Goal: Task Accomplishment & Management: Complete application form

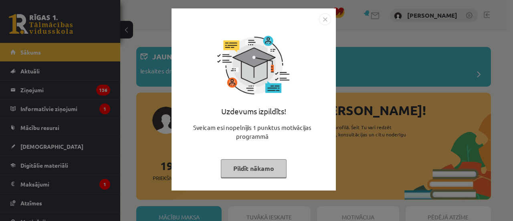
click at [259, 173] on button "Pildīt nākamo" at bounding box center [254, 168] width 66 height 18
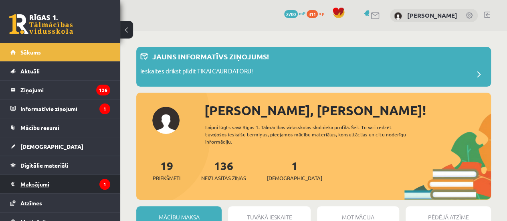
click at [91, 186] on legend "Maksājumi 1" at bounding box center [65, 184] width 90 height 18
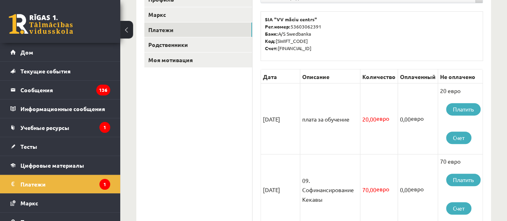
scroll to position [122, 0]
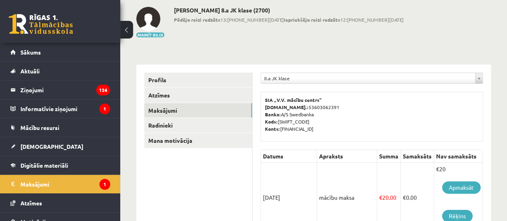
click at [360, 101] on p "SIA „V.V. mācību centrs” Reģ.nr.: 53603062391 Banka: A/S Swedbanka Kods: HABALV…" at bounding box center [372, 114] width 214 height 36
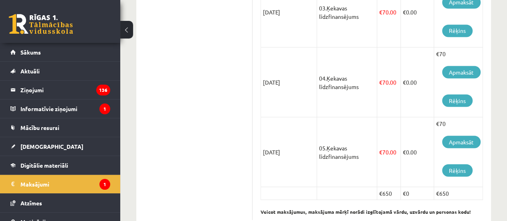
scroll to position [734, 0]
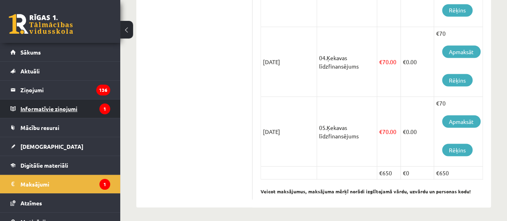
click at [55, 103] on legend "Informatīvie ziņojumi 1" at bounding box center [65, 108] width 90 height 18
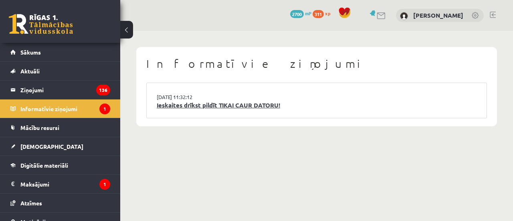
click at [184, 108] on link "Ieskaites drīkst pildīt TIKAI CAUR DATORU!" at bounding box center [317, 105] width 320 height 9
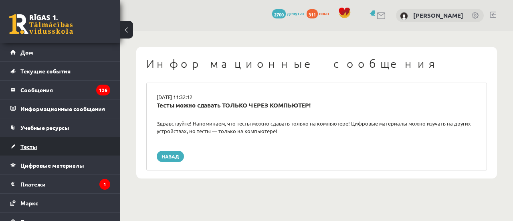
click at [57, 145] on link "Тесты" at bounding box center [60, 146] width 100 height 18
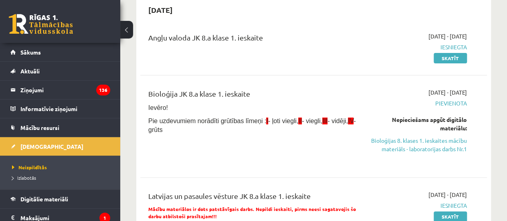
scroll to position [160, 0]
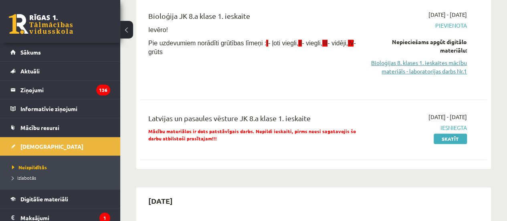
click at [439, 63] on link "Bioloģijas 8. klases 1. ieskaites mācību materiāls - laboratorijas darbs Nr.1" at bounding box center [418, 67] width 98 height 17
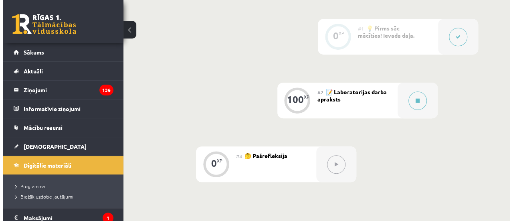
scroll to position [200, 0]
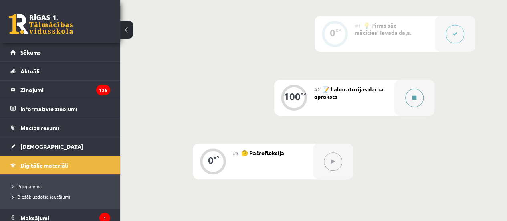
click at [400, 99] on div at bounding box center [415, 98] width 40 height 36
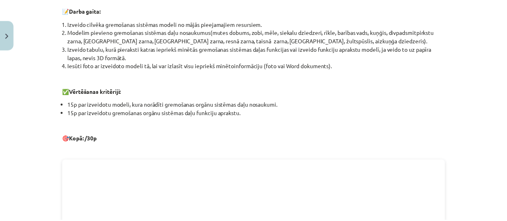
scroll to position [169, 0]
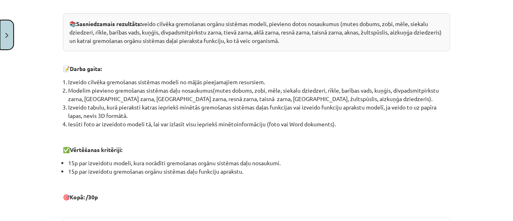
click at [9, 44] on button "Close" at bounding box center [7, 35] width 14 height 30
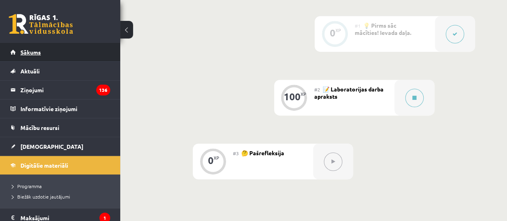
click at [63, 57] on link "Sākums" at bounding box center [60, 52] width 100 height 18
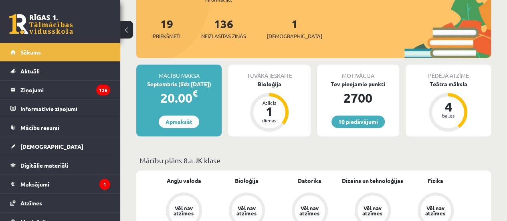
scroll to position [80, 0]
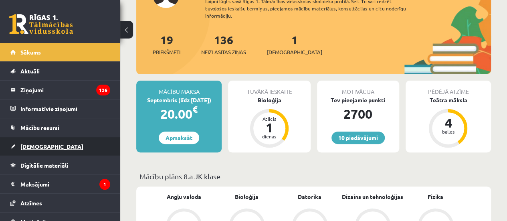
click at [82, 150] on link "[DEMOGRAPHIC_DATA]" at bounding box center [60, 146] width 100 height 18
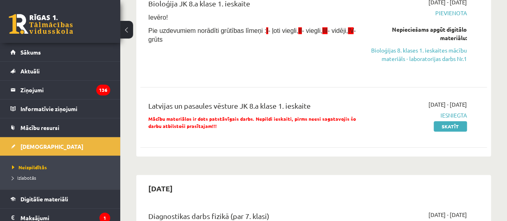
scroll to position [160, 0]
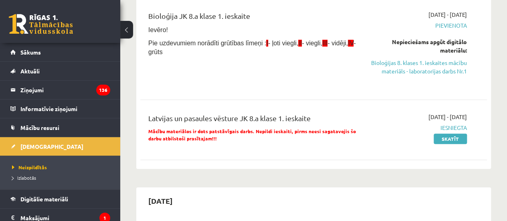
drag, startPoint x: 439, startPoint y: 61, endPoint x: 277, endPoint y: 28, distance: 164.4
click at [439, 61] on link "Bioloģijas 8. klases 1. ieskaites mācību materiāls - laboratorijas darbs Nr.1" at bounding box center [418, 67] width 98 height 17
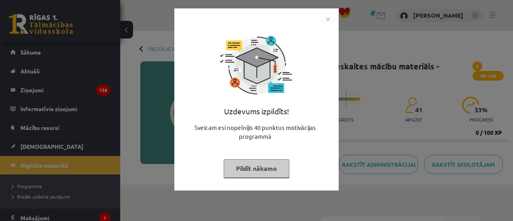
click at [257, 170] on button "Pildīt nākamo" at bounding box center [257, 168] width 66 height 18
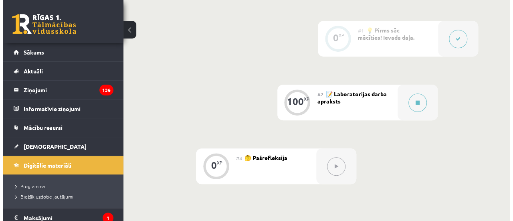
scroll to position [200, 0]
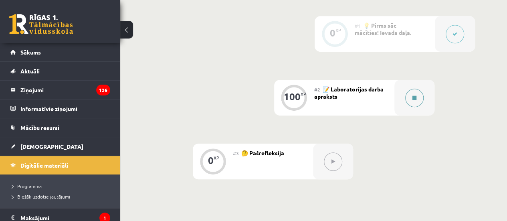
click at [421, 100] on button at bounding box center [414, 98] width 18 height 18
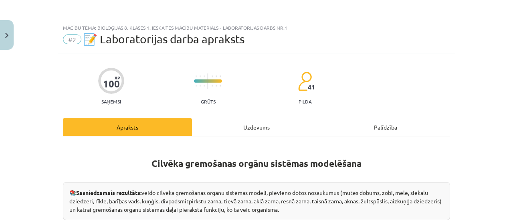
click at [260, 126] on div "Uzdevums" at bounding box center [256, 127] width 129 height 18
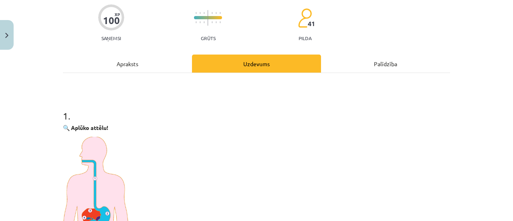
scroll to position [60, 0]
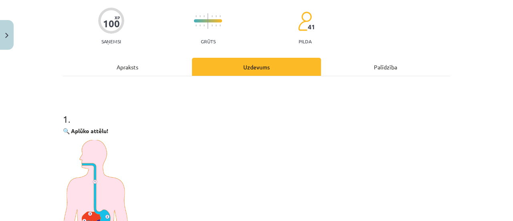
click at [156, 64] on div "Apraksts" at bounding box center [127, 67] width 129 height 18
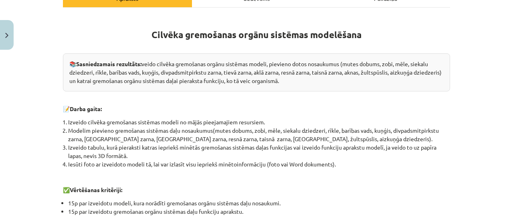
scroll to position [169, 0]
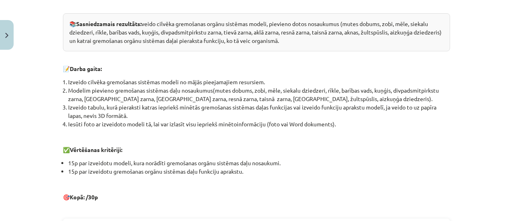
drag, startPoint x: 212, startPoint y: 132, endPoint x: 221, endPoint y: 129, distance: 9.0
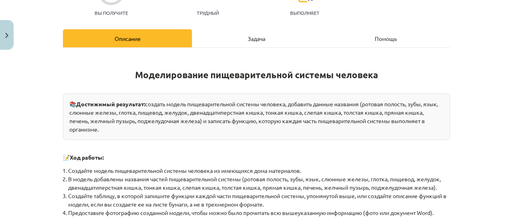
scroll to position [129, 0]
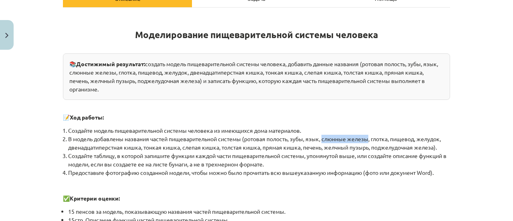
drag, startPoint x: 323, startPoint y: 136, endPoint x: 367, endPoint y: 141, distance: 44.3
click at [367, 141] on font "В модель добавлены названия частей пищеварительной системы (ротовая полость, зу…" at bounding box center [254, 143] width 373 height 16
copy font "слюнные железы"
click at [405, 127] on li "Создайте модель пищеварительной системы человека из имеющихся дома материалов." at bounding box center [259, 130] width 382 height 8
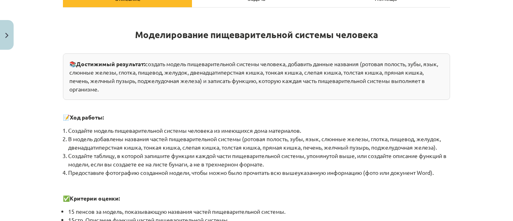
click at [101, 146] on font "В модель добавлены названия частей пищеварительной системы (ротовая полость, зу…" at bounding box center [254, 143] width 373 height 16
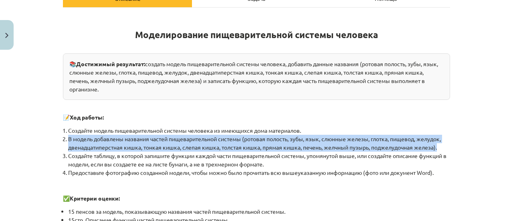
click at [101, 146] on font "В модель добавлены названия частей пищеварительной системы (ротовая полость, зу…" at bounding box center [254, 143] width 373 height 16
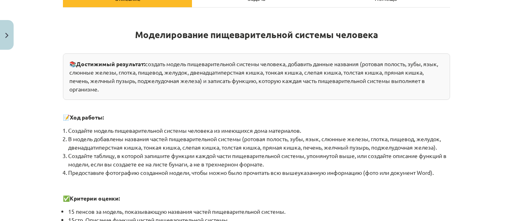
click at [134, 153] on font "Создайте таблицу, в которой запишите функции каждой части пищеварительной систе…" at bounding box center [257, 160] width 379 height 16
drag, startPoint x: 138, startPoint y: 147, endPoint x: 48, endPoint y: 149, distance: 90.2
click at [48, 149] on div "Тема урока: Биология 8 класс 1-й контрольный материал - лабораторная работа № 1…" at bounding box center [256, 110] width 513 height 221
copy font "двенадцатиперстная кишка"
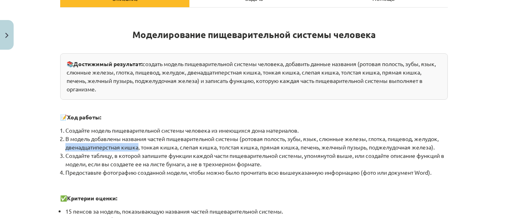
copy font "двенадцатиперстная кишка"
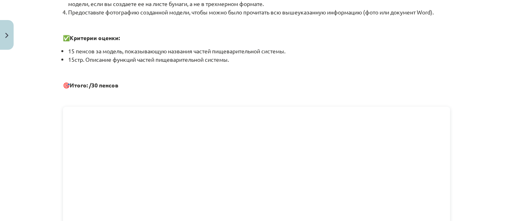
scroll to position [249, 0]
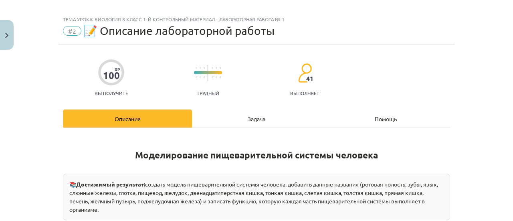
click at [248, 117] on font "Задача" at bounding box center [257, 118] width 18 height 7
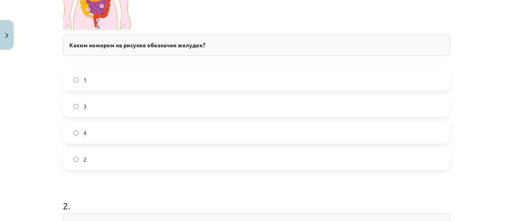
scroll to position [221, 0]
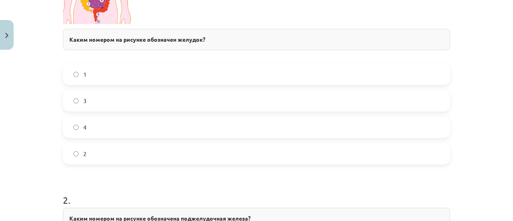
click at [94, 155] on label "2" at bounding box center [257, 154] width 386 height 20
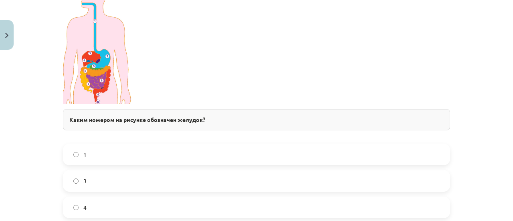
click at [106, 83] on img at bounding box center [98, 42] width 70 height 125
drag, startPoint x: 106, startPoint y: 83, endPoint x: 107, endPoint y: 105, distance: 22.1
click at [107, 105] on div "🔍 Посмотрите на картинку! Каким номером на рисунке обозначен желудок?" at bounding box center [256, 52] width 387 height 172
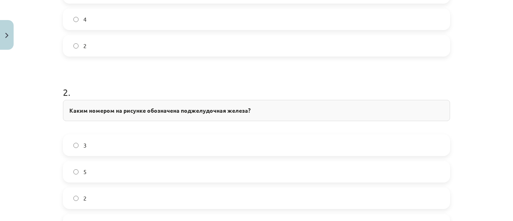
scroll to position [421, 0]
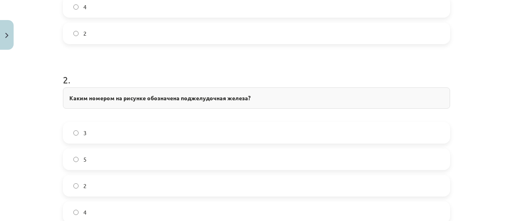
click at [91, 148] on div "5" at bounding box center [256, 159] width 387 height 22
click at [88, 152] on label "5" at bounding box center [257, 159] width 386 height 20
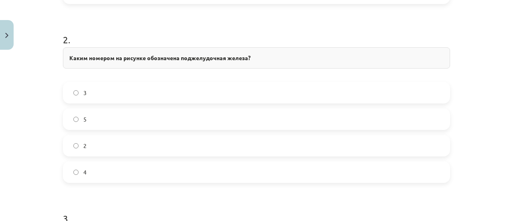
scroll to position [622, 0]
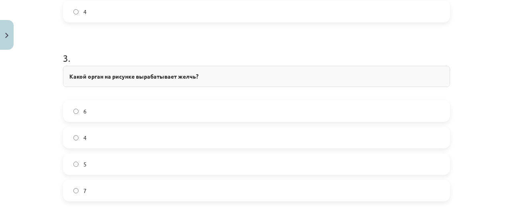
click at [85, 138] on label "4" at bounding box center [257, 138] width 386 height 20
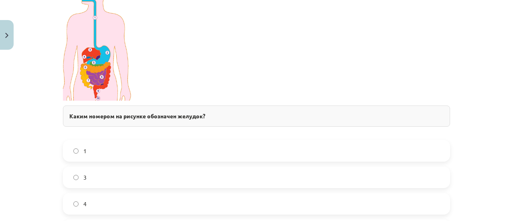
scroll to position [261, 0]
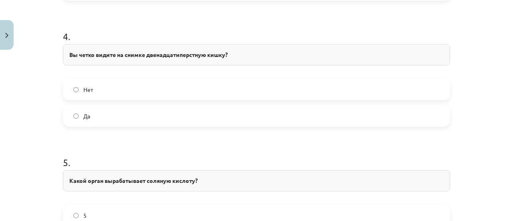
click at [89, 120] on label "Да" at bounding box center [257, 116] width 386 height 20
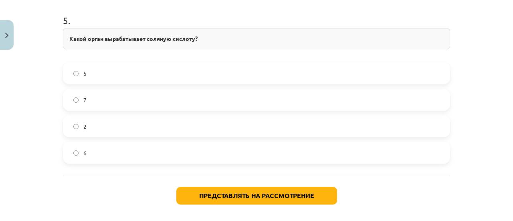
scroll to position [942, 0]
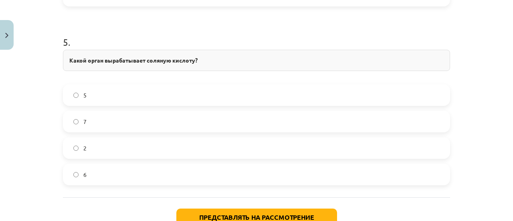
click at [117, 102] on label "5" at bounding box center [257, 95] width 386 height 20
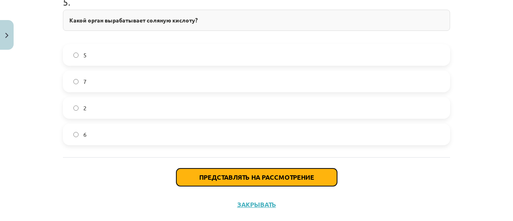
click at [218, 170] on button "Представлять на рассмотрение" at bounding box center [256, 177] width 161 height 18
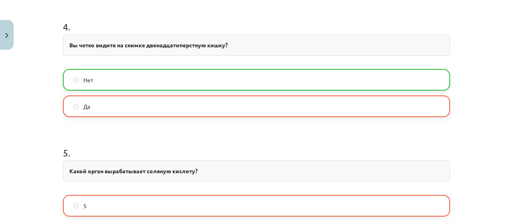
scroll to position [822, 0]
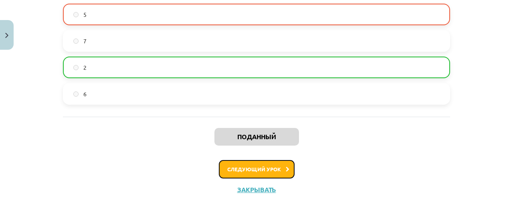
click at [233, 160] on button "Следующий урок" at bounding box center [257, 169] width 76 height 18
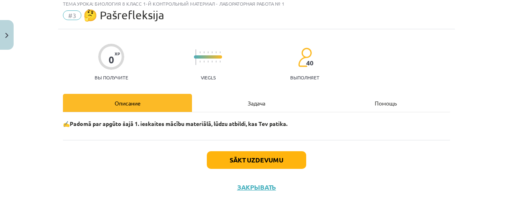
scroll to position [20, 0]
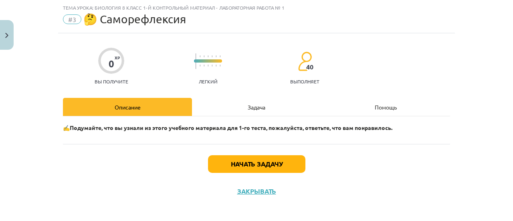
click at [241, 115] on div "Задача" at bounding box center [256, 107] width 129 height 18
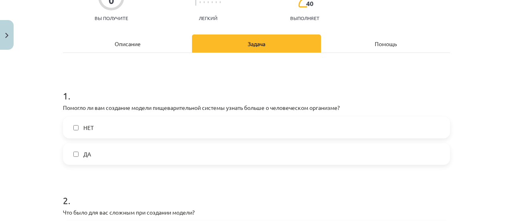
scroll to position [100, 0]
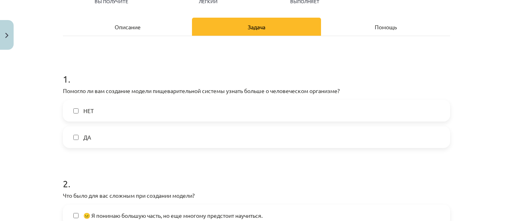
click at [144, 134] on label "ДА" at bounding box center [257, 137] width 386 height 20
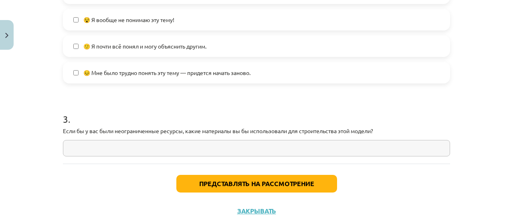
scroll to position [399, 0]
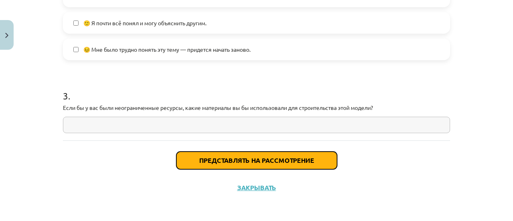
click at [200, 155] on button "Представлять на рассмотрение" at bounding box center [256, 161] width 161 height 18
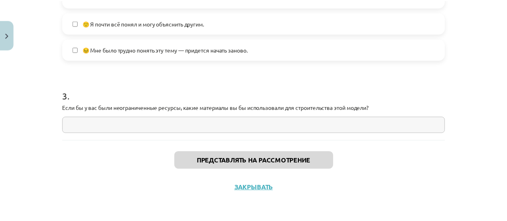
scroll to position [200, 0]
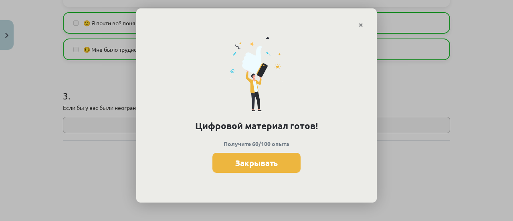
drag, startPoint x: 265, startPoint y: 164, endPoint x: 265, endPoint y: 156, distance: 7.7
click at [265, 158] on font "Закрывать" at bounding box center [256, 163] width 43 height 10
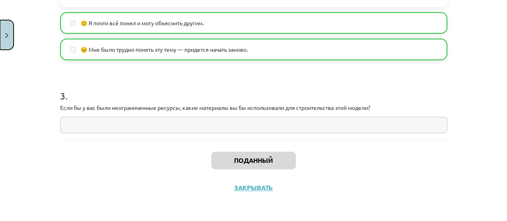
click at [2, 43] on button "Закрывать" at bounding box center [7, 35] width 14 height 30
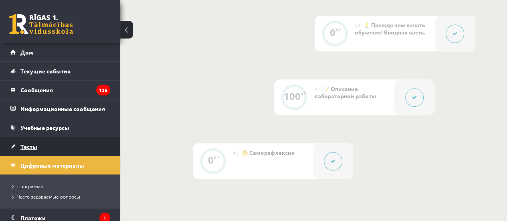
click at [62, 148] on link "Тесты" at bounding box center [60, 146] width 100 height 18
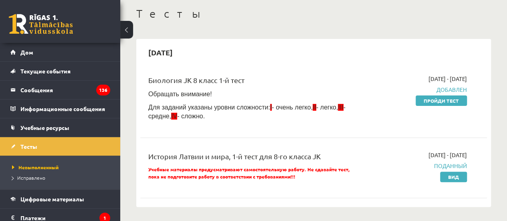
scroll to position [80, 0]
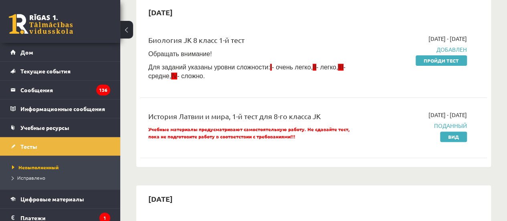
click at [454, 68] on div "2025-09-01 - 2025-09-15 Добавлен Пройди тест" at bounding box center [418, 59] width 110 height 50
click at [422, 61] on link "Пройди тест" at bounding box center [441, 60] width 51 height 10
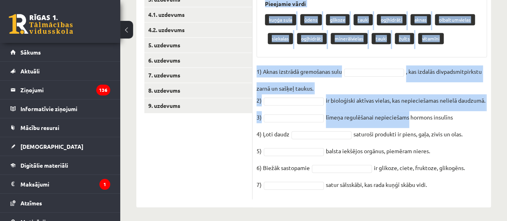
scroll to position [222, 0]
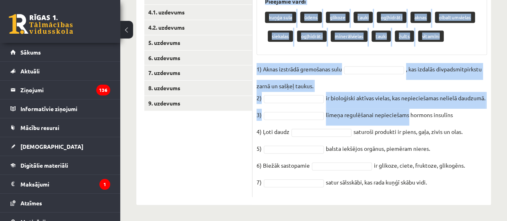
drag, startPoint x: 255, startPoint y: 22, endPoint x: 475, endPoint y: 184, distance: 272.4
click at [475, 184] on div "7p Ievieto tekstā trūkstošo vārdu (II)! Pieejamie vārdi kuņģa sula ūdens glikoz…" at bounding box center [372, 82] width 239 height 229
copy div "Loremip dolors ametconse adipi (EL)! Seddoeius tempo incid utla etdol magnaal e…"
click at [356, 66] on fieldset "1) Aknas izstrādā gremošanas sulu , kas izdalās divpadsmitpirkstu zarnā un sašķ…" at bounding box center [372, 128] width 231 height 130
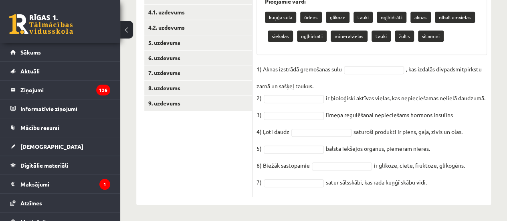
click at [357, 65] on fieldset "1) Aknas izstrādā gremošanas sulu , kas izdalās divpadsmitpirkstu zarnā un sašķ…" at bounding box center [372, 128] width 231 height 130
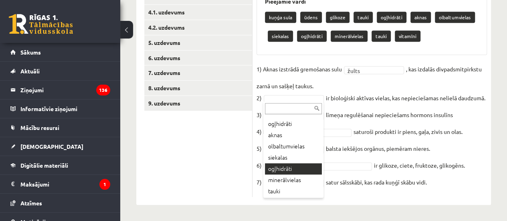
scroll to position [66, 0]
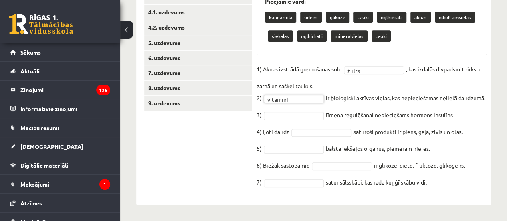
click at [285, 109] on fieldset "1) Aknas izstrādā gremošanas sulu žults ***** , kas izdalās divpadsmitpirkstu z…" at bounding box center [372, 128] width 231 height 130
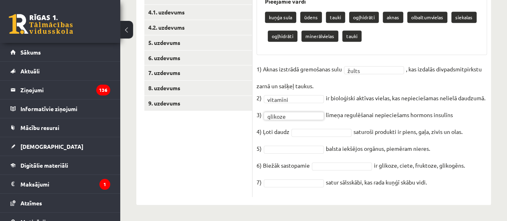
click at [312, 135] on fieldset "1) Aknas izstrādā gremošanas sulu žults ***** , kas izdalās divpadsmitpirkstu z…" at bounding box center [372, 128] width 231 height 130
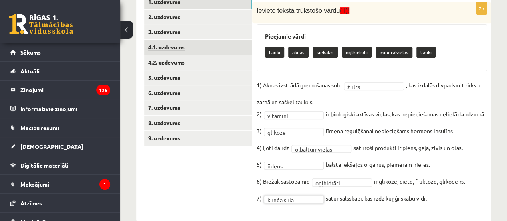
scroll to position [164, 0]
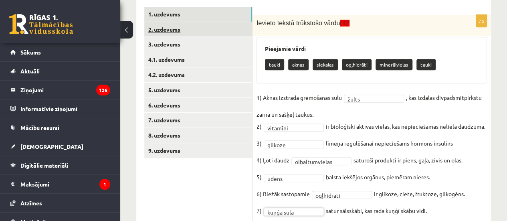
click at [150, 27] on link "2. uzdevums" at bounding box center [198, 29] width 108 height 15
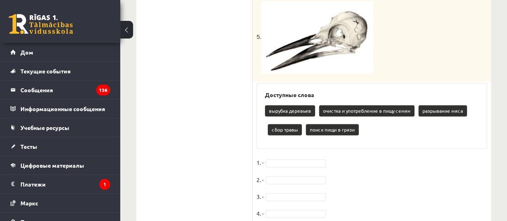
scroll to position [605, 0]
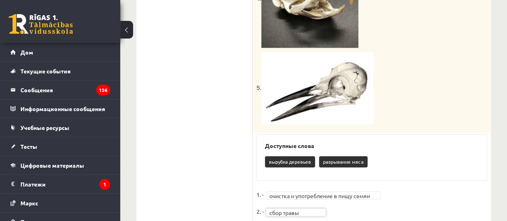
scroll to position [580, 0]
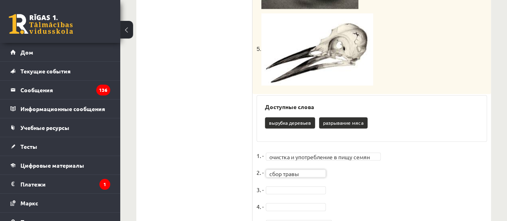
click at [298, 185] on fieldset "**********" at bounding box center [372, 192] width 231 height 84
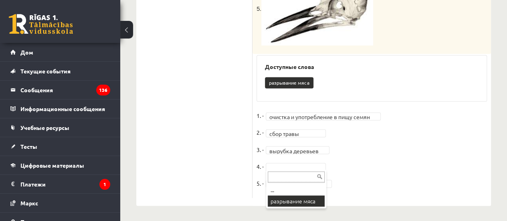
scroll to position [601, 0]
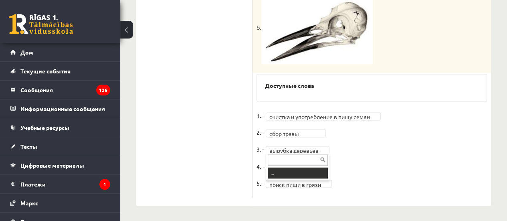
drag, startPoint x: 291, startPoint y: 158, endPoint x: 289, endPoint y: 162, distance: 4.5
click at [289, 162] on input "text" at bounding box center [298, 159] width 60 height 11
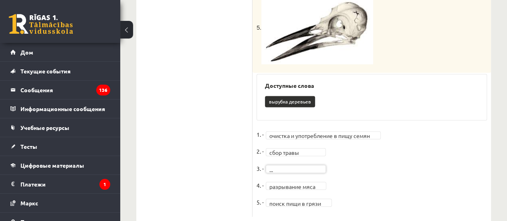
click at [300, 172] on fieldset "**********" at bounding box center [372, 170] width 231 height 84
click at [283, 179] on fieldset "**********" at bounding box center [372, 170] width 231 height 84
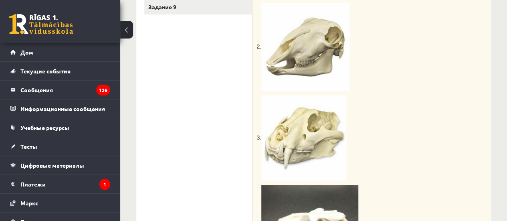
scroll to position [241, 0]
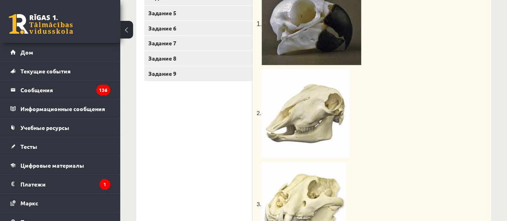
drag, startPoint x: 187, startPoint y: 123, endPoint x: 192, endPoint y: 129, distance: 7.4
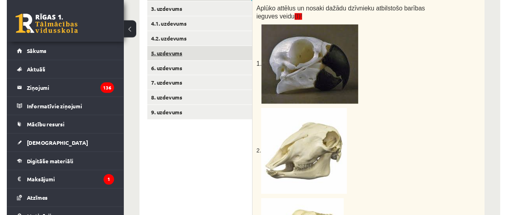
scroll to position [160, 0]
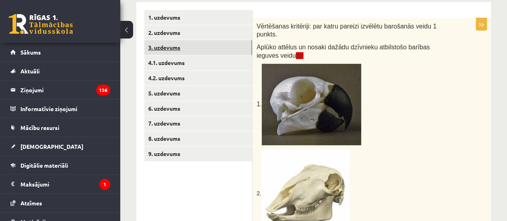
click at [192, 43] on link "3. uzdevums" at bounding box center [198, 47] width 108 height 15
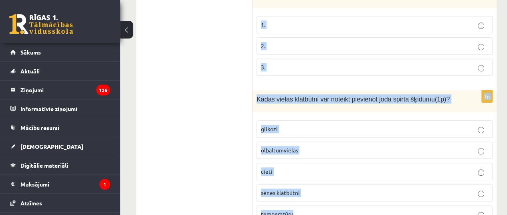
scroll to position [439, 0]
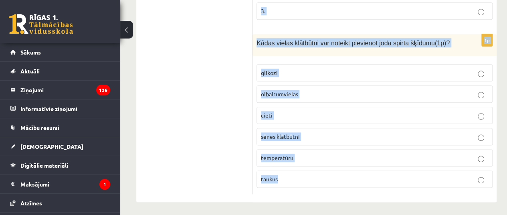
drag, startPoint x: 294, startPoint y: 111, endPoint x: 398, endPoint y: 174, distance: 121.1
copy form "Vērtēšanas kritēriji: par katru pareizu atbildi 1 punkts. Skolēns veica eksperi…"
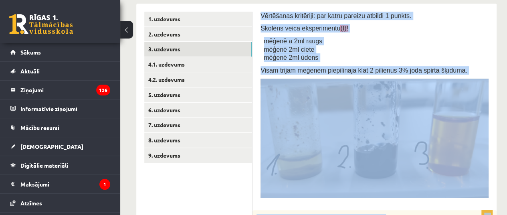
scroll to position [158, 0]
click at [384, 77] on div "Vērtēšanas kritēriji: par katru pareizu atbildi 1 punkts. Skolēns veica eksperi…" at bounding box center [375, 107] width 228 height 191
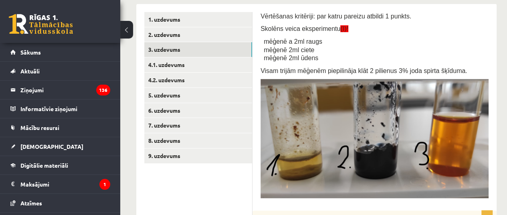
drag, startPoint x: 193, startPoint y: 135, endPoint x: 298, endPoint y: 58, distance: 129.9
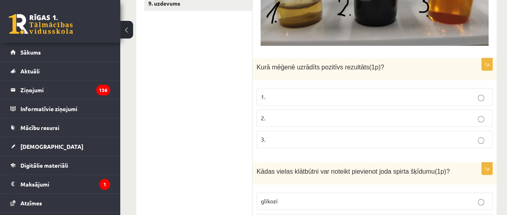
scroll to position [279, 0]
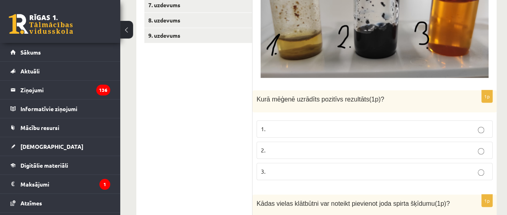
drag, startPoint x: 250, startPoint y: 104, endPoint x: 329, endPoint y: 122, distance: 80.7
click at [370, 148] on div "**********" at bounding box center [316, 123] width 360 height 479
click at [249, 99] on ul "1. uzdevums 2. uzdevums 3. uzdevums 4.1. uzdevums 4.2. uzdevums 5. uzdevums 6. …" at bounding box center [198, 123] width 108 height 463
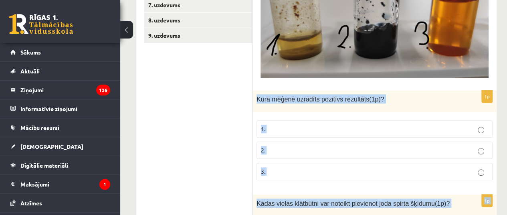
copy form "Kurā mēģenē uzrādīts pozitīvs rezultāts(1p)? 1. 2. 3. 1p Kādas vielas klātbūtni…"
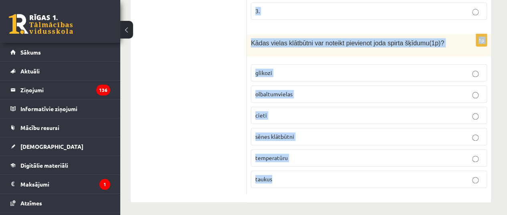
drag, startPoint x: 254, startPoint y: 100, endPoint x: 513, endPoint y: 240, distance: 294.4
copy form "Kurā mēģenē uzrādīts pozitīvs rezultāts(1p)? 1. 2. 3. 1p Kādas vielas klātbūtni…"
click at [273, 118] on label "cieti" at bounding box center [369, 115] width 236 height 17
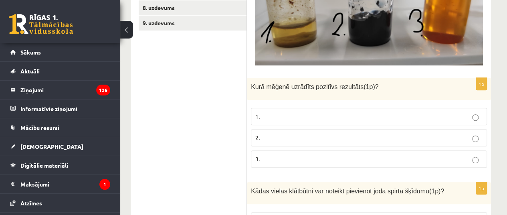
scroll to position [279, 6]
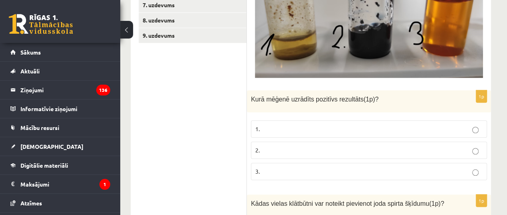
click at [287, 135] on label "1." at bounding box center [369, 128] width 236 height 17
click at [283, 152] on p "2." at bounding box center [368, 150] width 227 height 8
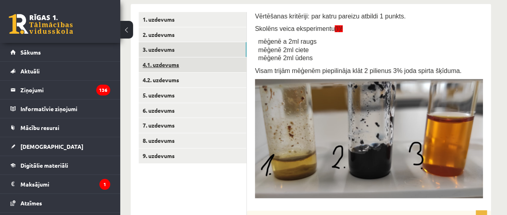
click at [166, 63] on link "4.1. uzdevums" at bounding box center [193, 64] width 108 height 15
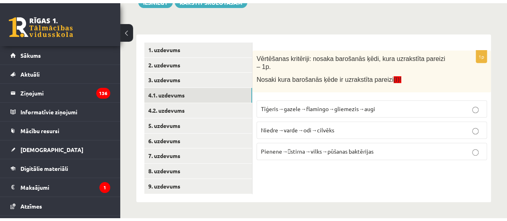
scroll to position [125, 0]
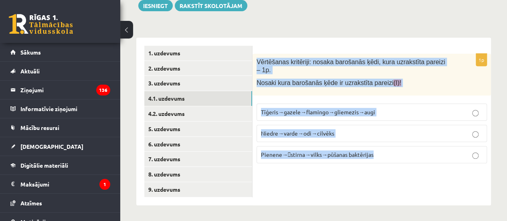
drag, startPoint x: 254, startPoint y: 59, endPoint x: 445, endPoint y: 192, distance: 232.6
click at [445, 192] on div "1p Vērtēšanas kritēriji: nosaka barošanās ķēdi, kura uzrakstīta pareizi – 1p. N…" at bounding box center [372, 122] width 239 height 168
copy div "Vērtēšanas kritēriji: nosaka barošanās ķēdi, kura uzrakstīta pareizi – 1p. Nosa…"
click at [324, 108] on label "Tīģeris→gazele→flamingo→gliemezis→augi" at bounding box center [372, 111] width 231 height 17
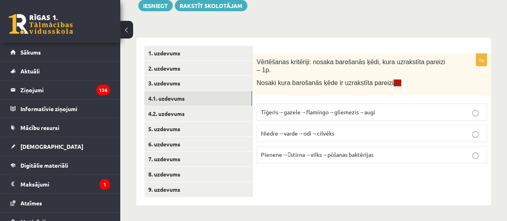
click at [300, 150] on p "Pienene→stirna→vilks→pūšanas baktērijas" at bounding box center [372, 154] width 222 height 8
click at [209, 111] on link "4.2. uzdevums" at bounding box center [198, 113] width 108 height 15
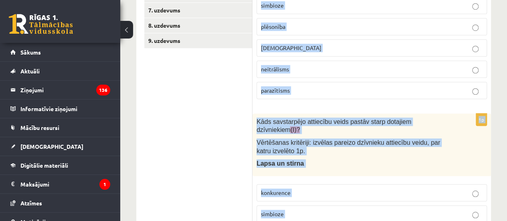
scroll to position [569, 0]
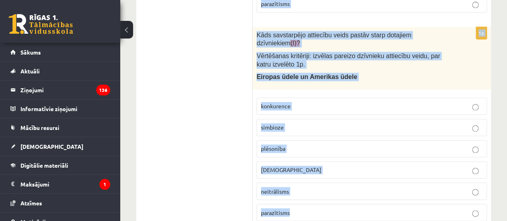
drag, startPoint x: 254, startPoint y: 55, endPoint x: 474, endPoint y: 240, distance: 286.8
copy form "Kāds savstarpējo attiecību veids pastāv starp dotajiem dzīvniekiem (I)? Vērtēša…"
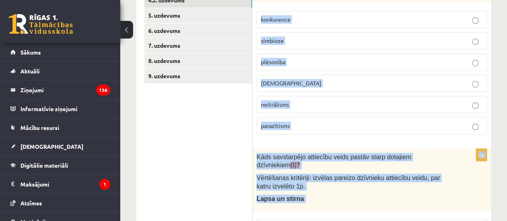
scroll to position [208, 0]
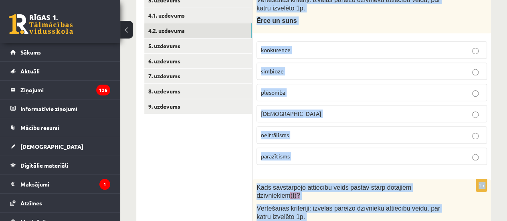
click at [286, 91] on label "plēsonība" at bounding box center [372, 92] width 231 height 17
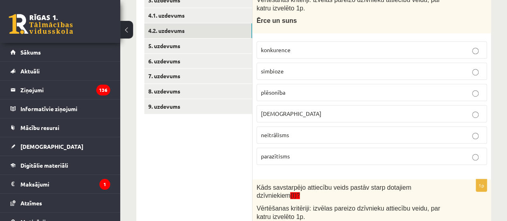
click at [292, 112] on label "kanibālisms" at bounding box center [372, 113] width 231 height 17
click at [290, 133] on label "neitrālisms" at bounding box center [372, 134] width 231 height 17
click at [290, 152] on label "parazītisms" at bounding box center [372, 156] width 231 height 17
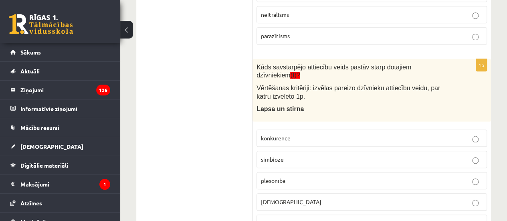
scroll to position [328, 0]
click at [287, 198] on span "kanibālisms" at bounding box center [291, 201] width 61 height 7
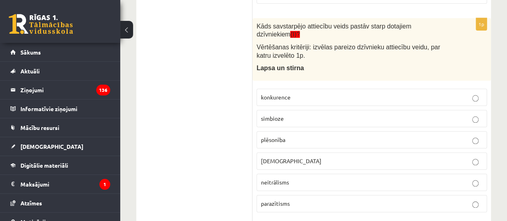
scroll to position [408, 0]
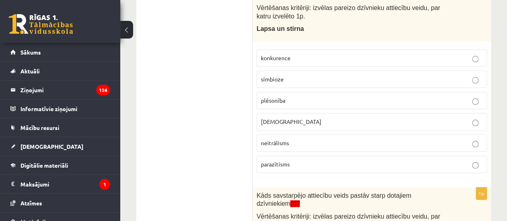
click at [283, 92] on label "plēsonība" at bounding box center [372, 100] width 231 height 17
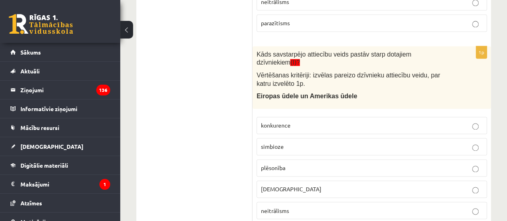
scroll to position [569, 0]
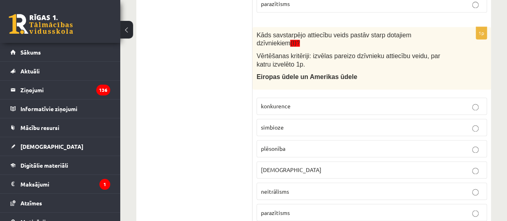
click at [288, 102] on span "konkurence" at bounding box center [276, 105] width 30 height 7
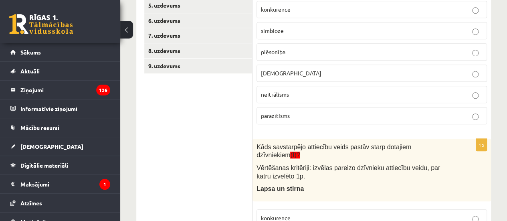
scroll to position [208, 0]
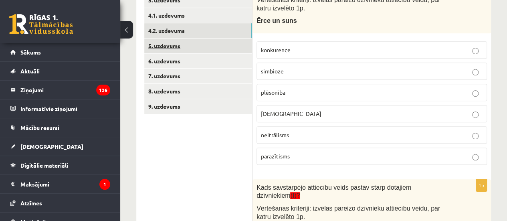
click at [179, 43] on link "5. uzdevums" at bounding box center [198, 45] width 108 height 15
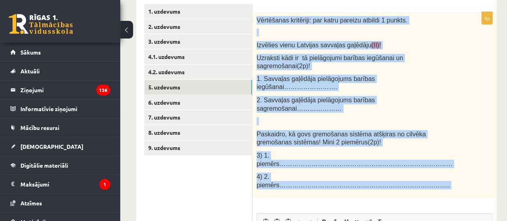
scroll to position [168, 0]
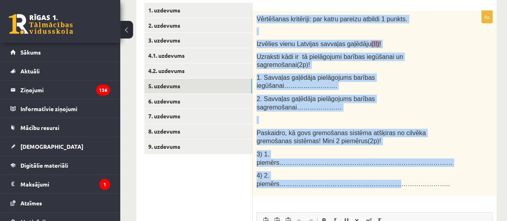
drag, startPoint x: 255, startPoint y: 97, endPoint x: 374, endPoint y: 150, distance: 130.0
click at [374, 150] on div "Vērtēšanas kritēriji: par katru pareizu atbildi 1 punkts. Izvēlies vienu Latvij…" at bounding box center [375, 104] width 244 height 186
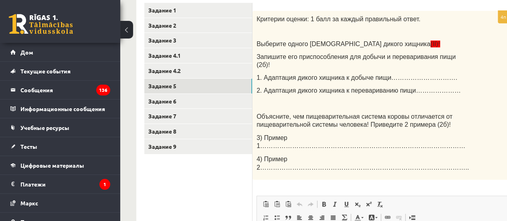
click at [372, 114] on font "Объясните, чем пищеварительная система коровы отличается от пищеварительной сис…" at bounding box center [355, 120] width 196 height 15
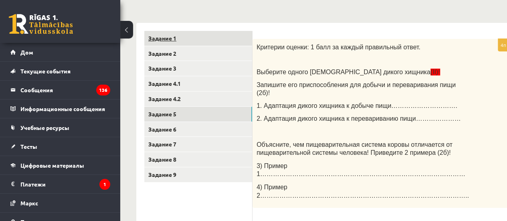
scroll to position [128, 0]
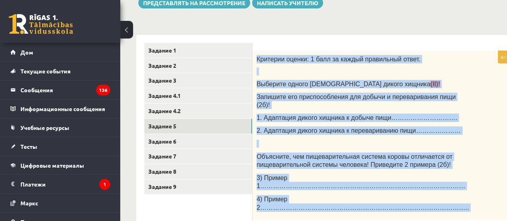
drag, startPoint x: 255, startPoint y: 56, endPoint x: 414, endPoint y: 210, distance: 221.2
copy div "Критерии оценки: 1 балл за каждый правильный ответ. Выберите одного латвийского…"
click at [334, 141] on p at bounding box center [363, 144] width 213 height 8
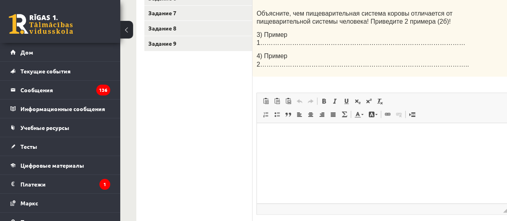
scroll to position [288, 0]
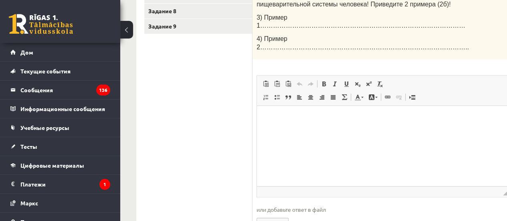
drag, startPoint x: 290, startPoint y: 142, endPoint x: 281, endPoint y: 142, distance: 8.9
click at [289, 130] on html at bounding box center [383, 118] width 252 height 24
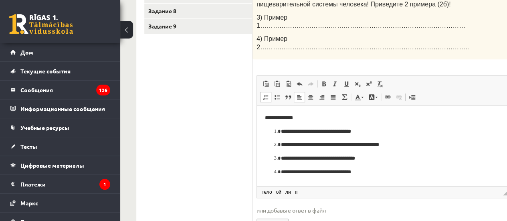
click at [272, 128] on ol "**********" at bounding box center [383, 152] width 236 height 49
click at [265, 130] on html "**********" at bounding box center [383, 145] width 252 height 78
click at [267, 132] on ol "**********" at bounding box center [383, 152] width 236 height 49
click at [283, 137] on ol "**********" at bounding box center [383, 152] width 236 height 49
click at [281, 130] on li "**********" at bounding box center [383, 132] width 204 height 8
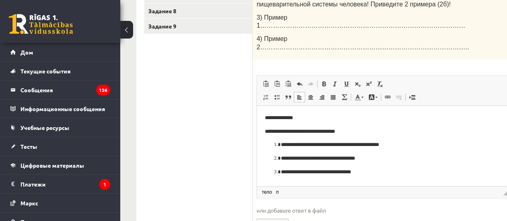
click at [275, 123] on body "**********" at bounding box center [383, 145] width 236 height 62
click at [305, 115] on p "**********" at bounding box center [372, 118] width 214 height 8
click at [281, 144] on li "**********" at bounding box center [383, 145] width 204 height 8
click at [282, 160] on p "**********" at bounding box center [372, 158] width 182 height 8
click at [281, 160] on li "**********" at bounding box center [383, 158] width 204 height 8
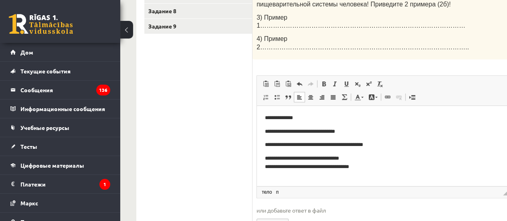
click at [267, 154] on body "**********" at bounding box center [383, 142] width 236 height 57
click at [268, 146] on p "**********" at bounding box center [372, 145] width 214 height 8
click at [263, 158] on html "**********" at bounding box center [383, 142] width 252 height 73
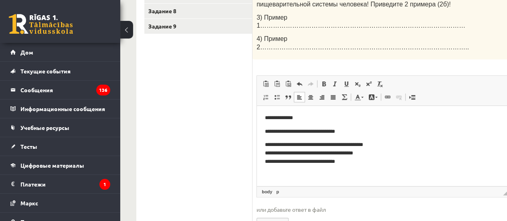
click at [263, 141] on html "**********" at bounding box center [383, 140] width 252 height 68
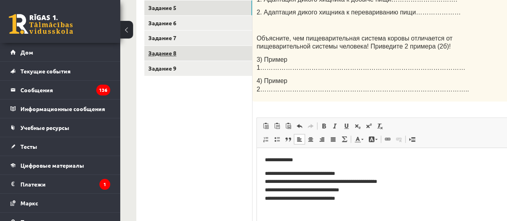
scroll to position [208, 0]
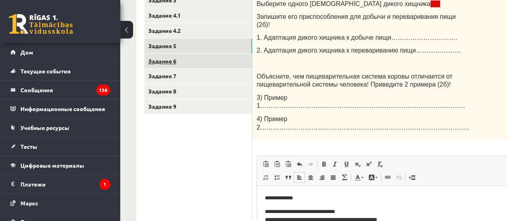
click at [221, 57] on link "Задание 6" at bounding box center [198, 61] width 108 height 15
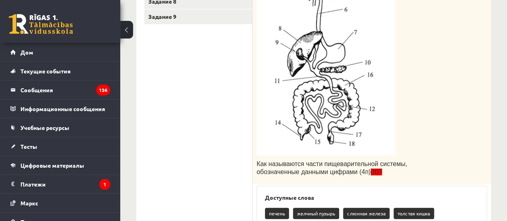
scroll to position [288, 0]
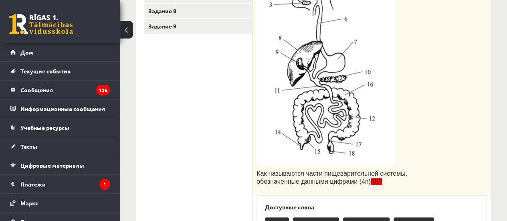
drag, startPoint x: 291, startPoint y: 103, endPoint x: 231, endPoint y: 141, distance: 70.3
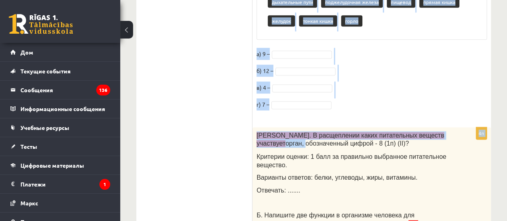
scroll to position [528, 0]
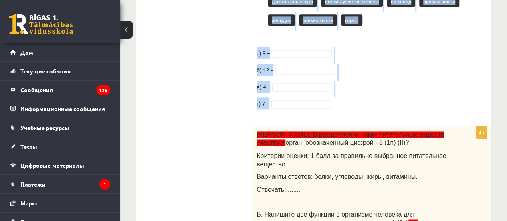
drag, startPoint x: 256, startPoint y: 80, endPoint x: 461, endPoint y: 102, distance: 206.1
click at [461, 102] on div "Задание состоит из нескольких частей! 4п Критерии оценки: 1 балл за каждое прав…" at bounding box center [372, 84] width 239 height 901
copy form "Задание состоит из нескольких частей! 4п Критерии оценки: 1 балл за каждое прав…"
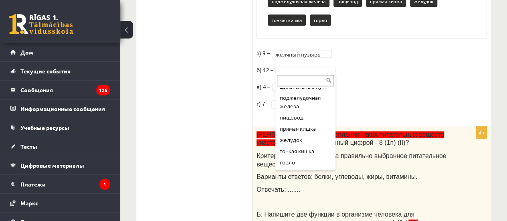
scroll to position [60, 0]
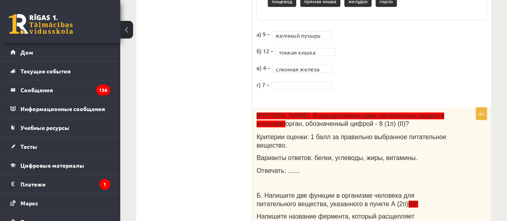
click at [300, 73] on fieldset "**********" at bounding box center [372, 61] width 231 height 67
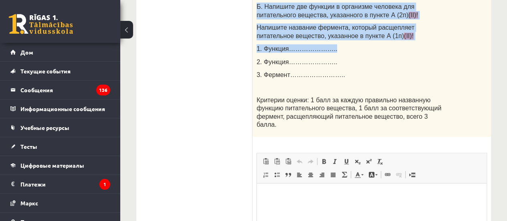
scroll to position [729, 0]
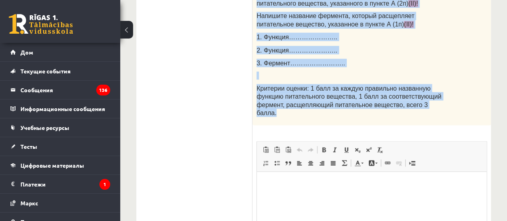
drag, startPoint x: 259, startPoint y: 73, endPoint x: 479, endPoint y: 108, distance: 222.4
click at [479, 108] on div "А. В расщеплении каких питательных веществ участвует орган, обозначенный цифрой…" at bounding box center [372, 16] width 239 height 218
copy div ". В расщеплении каких питательных веществ участвует орган, обозначенный цифрой …"
click at [343, 49] on p "2. Функция………………….." at bounding box center [352, 50] width 190 height 8
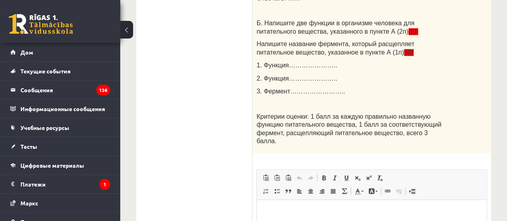
scroll to position [689, 0]
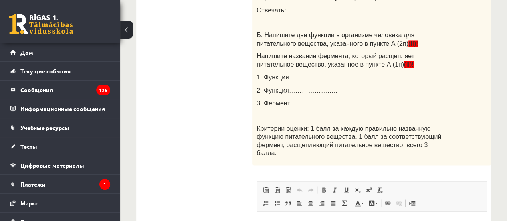
drag, startPoint x: 346, startPoint y: 102, endPoint x: 314, endPoint y: 182, distance: 86.4
click at [288, 143] on font "Критерии оценки: 1 балл за каждую правильно названную функцию питательного веще…" at bounding box center [349, 141] width 185 height 32
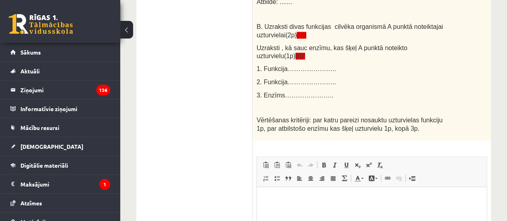
click at [338, 116] on span "Vērtēšanas kritēriji: par katru pareizi nosauktu uzturvielas funkciju 1p, par a…" at bounding box center [350, 123] width 186 height 15
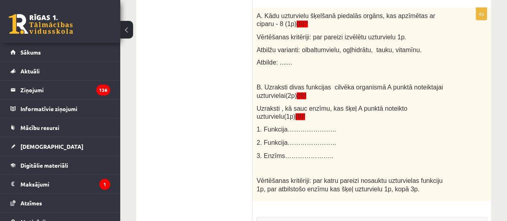
scroll to position [798, 0]
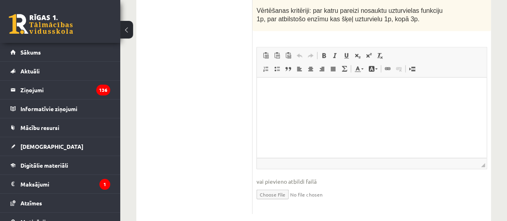
click at [298, 102] on html at bounding box center [372, 90] width 230 height 24
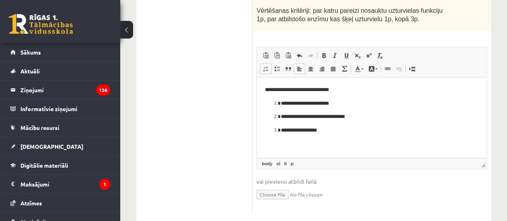
click at [284, 130] on p "**********" at bounding box center [372, 130] width 182 height 8
click at [281, 133] on li "**********" at bounding box center [372, 130] width 182 height 8
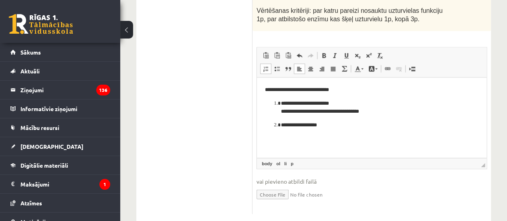
click at [281, 128] on li "**********" at bounding box center [372, 125] width 182 height 8
click at [281, 104] on p "**********" at bounding box center [372, 111] width 182 height 25
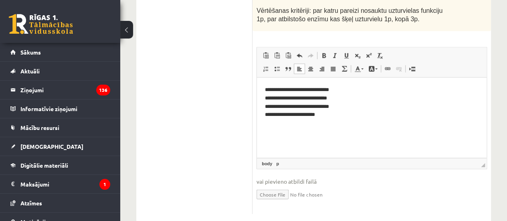
click at [313, 122] on html "**********" at bounding box center [372, 102] width 230 height 49
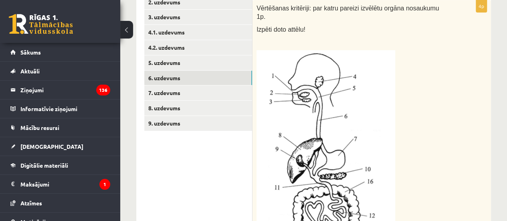
scroll to position [116, 0]
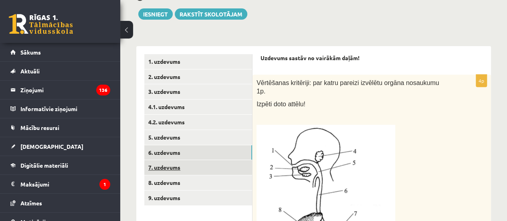
click at [168, 171] on link "7. uzdevums" at bounding box center [198, 167] width 108 height 15
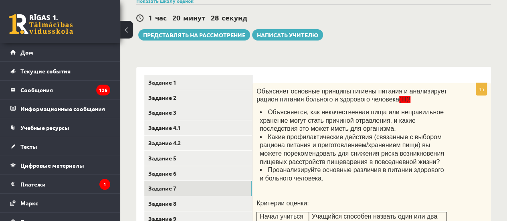
scroll to position [88, 0]
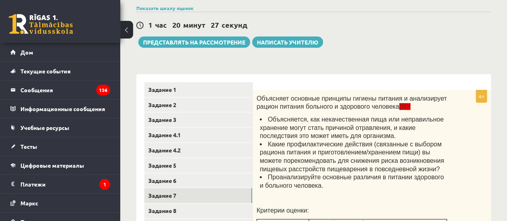
drag, startPoint x: 410, startPoint y: 113, endPoint x: 419, endPoint y: 174, distance: 60.8
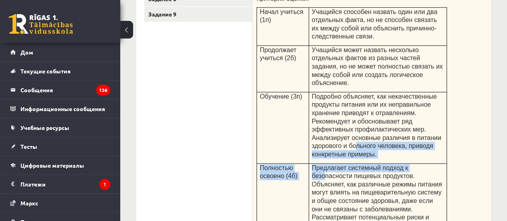
scroll to position [409, 0]
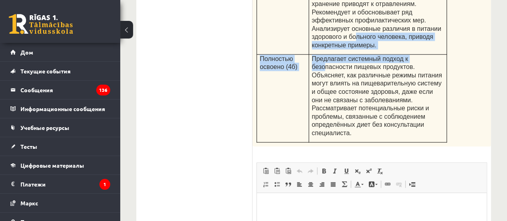
copy tbody "льного человека, приводя конкретные примеры. Полностью освоено (4б) Предлагает …"
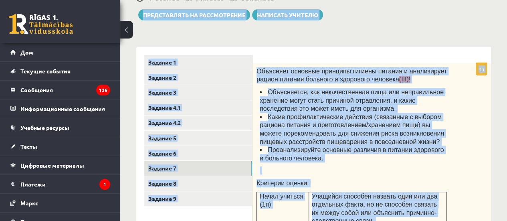
scroll to position [0, 0]
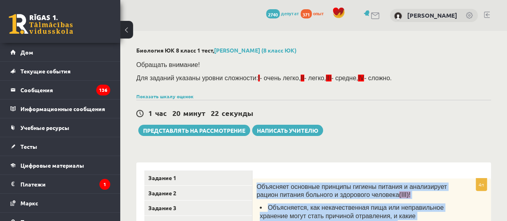
drag, startPoint x: 346, startPoint y: 93, endPoint x: 256, endPoint y: 167, distance: 116.4
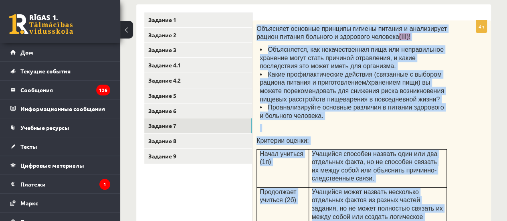
scroll to position [160, 0]
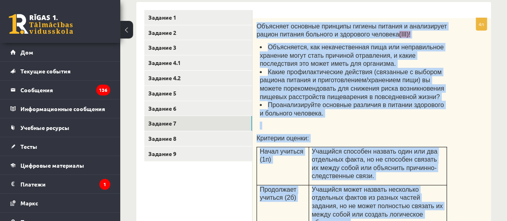
click at [364, 101] on font "Проанализируйте основные различия в питании здорового и больного человека." at bounding box center [352, 108] width 184 height 15
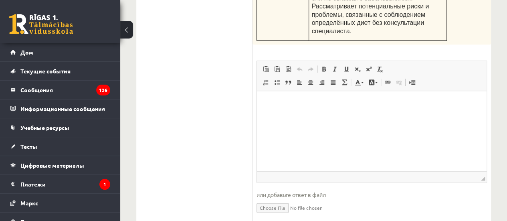
scroll to position [514, 0]
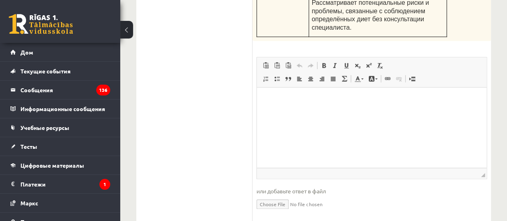
click at [275, 111] on html at bounding box center [372, 99] width 230 height 24
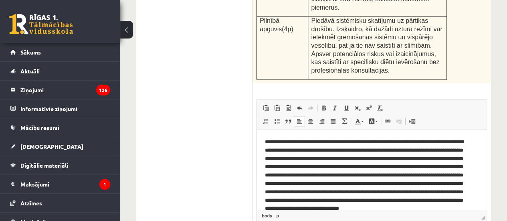
scroll to position [449, 0]
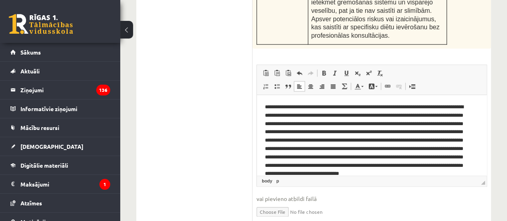
drag, startPoint x: 218, startPoint y: 108, endPoint x: 243, endPoint y: 112, distance: 25.2
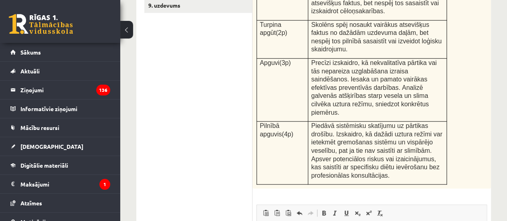
scroll to position [361, 0]
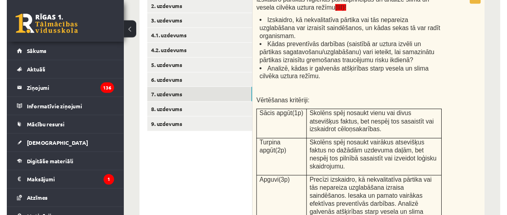
scroll to position [182, 0]
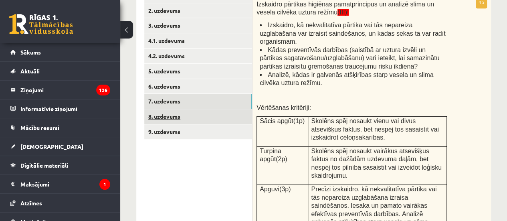
click at [168, 110] on link "8. uzdevums" at bounding box center [198, 116] width 108 height 15
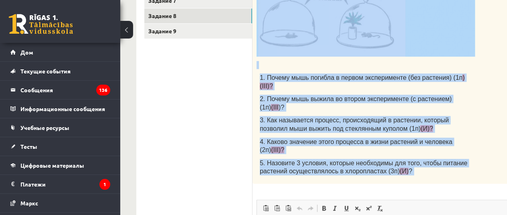
scroll to position [330, 0]
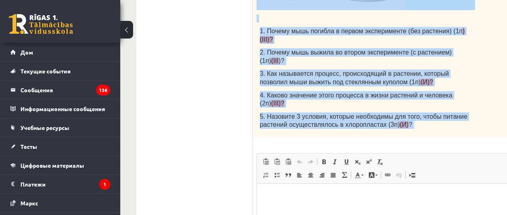
drag, startPoint x: 255, startPoint y: 85, endPoint x: 404, endPoint y: 101, distance: 150.5
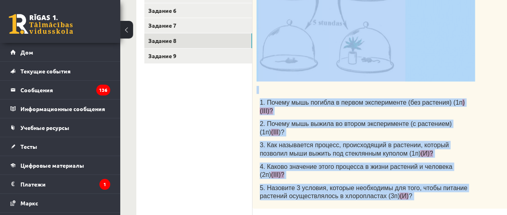
scroll to position [169, 0]
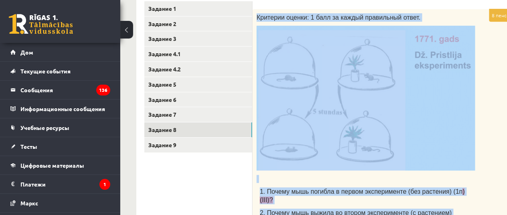
click at [342, 189] on font "1. Почему мышь погибла в первом эксперименте (без растения) (1п" at bounding box center [361, 191] width 203 height 7
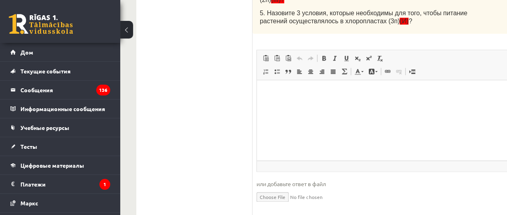
scroll to position [433, 0]
click at [266, 80] on html at bounding box center [386, 91] width 258 height 24
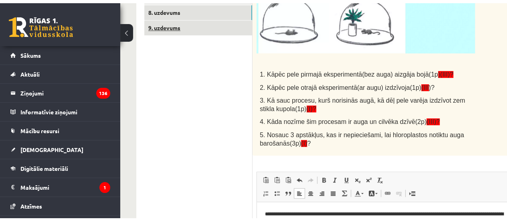
scroll to position [153, 0]
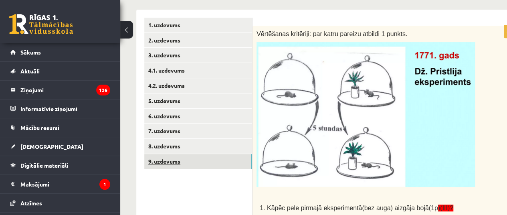
click at [176, 158] on link "9. uzdevums" at bounding box center [198, 161] width 108 height 15
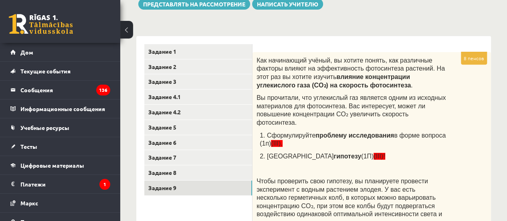
scroll to position [91, 0]
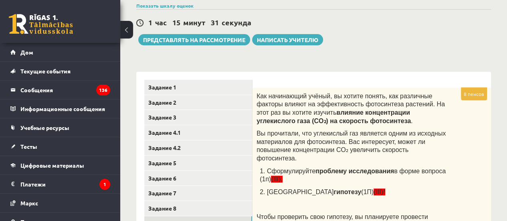
click at [263, 93] on font "Как начинающий учёный, вы хотите понять, как различные факторы влияют на эффект…" at bounding box center [351, 104] width 188 height 23
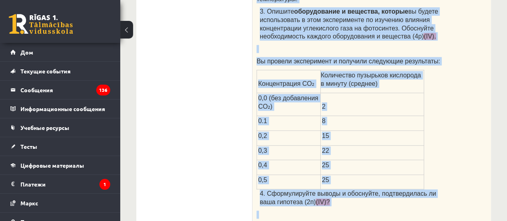
scroll to position [411, 0]
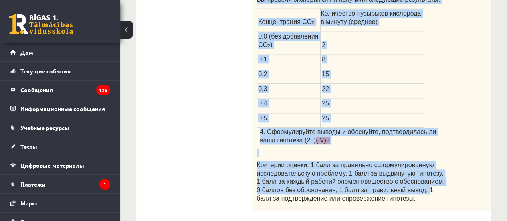
drag, startPoint x: 256, startPoint y: 53, endPoint x: 406, endPoint y: 177, distance: 194.8
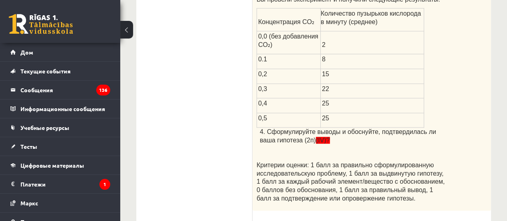
click at [393, 179] on p "Критерии оценки: 1 балл за правильно сформулированную исследовательскую проблем…" at bounding box center [352, 181] width 190 height 41
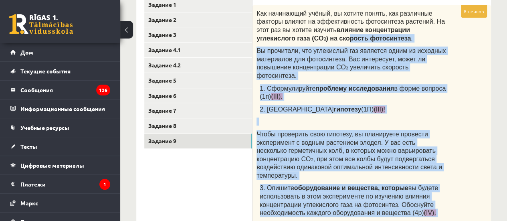
scroll to position [131, 0]
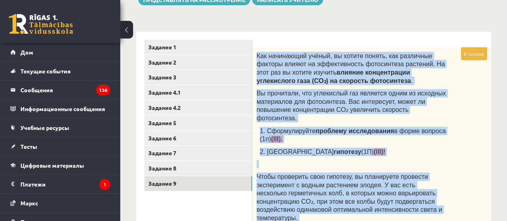
drag, startPoint x: 387, startPoint y: 180, endPoint x: 256, endPoint y: 50, distance: 184.6
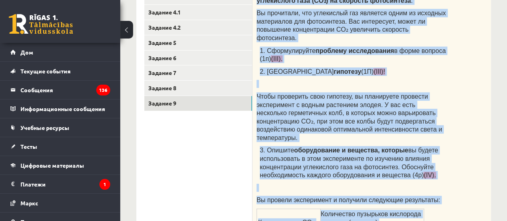
click at [383, 113] on font "Чтобы проверить свою гипотезу, вы планируете провести эксперимент с водным раст…" at bounding box center [350, 117] width 186 height 48
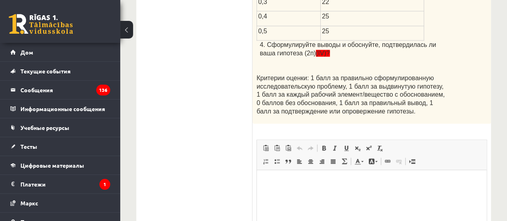
scroll to position [589, 0]
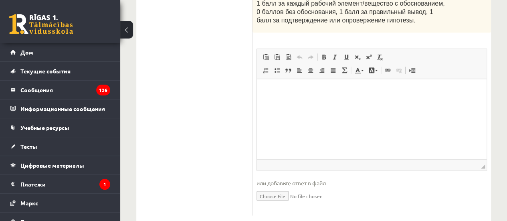
click at [296, 103] on html at bounding box center [372, 91] width 230 height 24
click at [284, 90] on p "Визуальный текстовый редактор, wiswyg-editor-user-answer-47024785521300" at bounding box center [372, 91] width 214 height 8
click at [273, 90] on p "Визуальный текстовый редактор, wiswyg-editor-user-answer-47024785521300" at bounding box center [372, 91] width 214 height 8
drag, startPoint x: 260, startPoint y: 59, endPoint x: 3, endPoint y: 0, distance: 263.8
click at [260, 59] on span "Панели инструментов редактора Вставлять Комбинация клавиш Ctrl+V Вставить тольк…" at bounding box center [372, 64] width 230 height 30
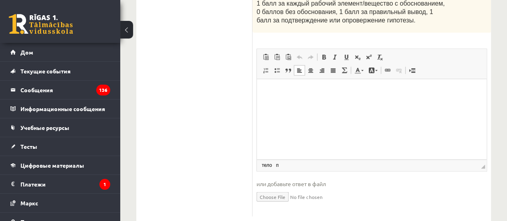
click at [267, 88] on p "Визуальный текстовый редактор, wiswyg-editor-user-answer-47024785521300" at bounding box center [372, 91] width 214 height 8
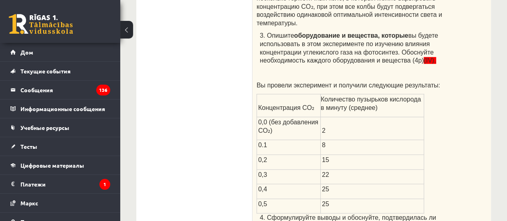
scroll to position [229, 0]
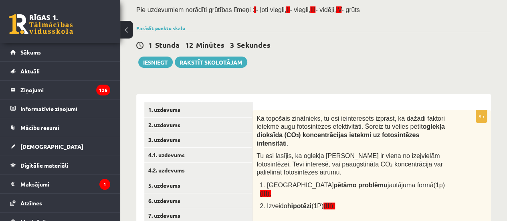
click at [332, 152] on span "Tu esi lasījis, ka oglekļa dioksīds ir viena no izejvielām fotosintēzei. Tevi i…" at bounding box center [350, 163] width 186 height 23
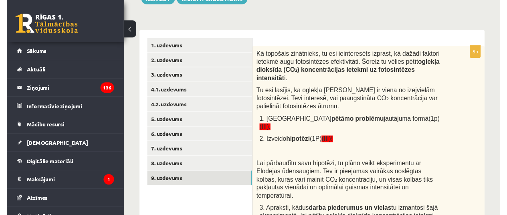
scroll to position [148, 0]
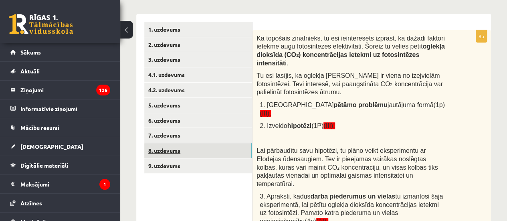
click at [202, 152] on link "8. uzdevums" at bounding box center [198, 150] width 108 height 15
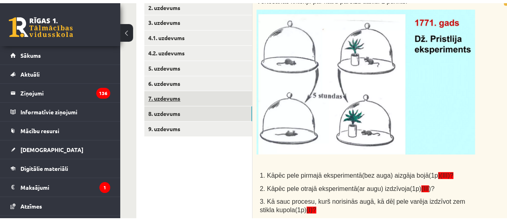
scroll to position [0, 0]
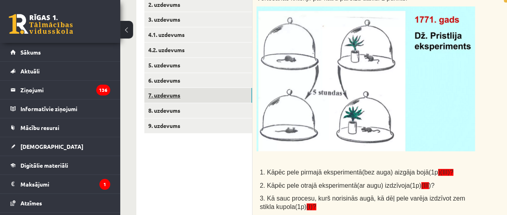
click at [193, 93] on link "7. uzdevums" at bounding box center [198, 95] width 108 height 15
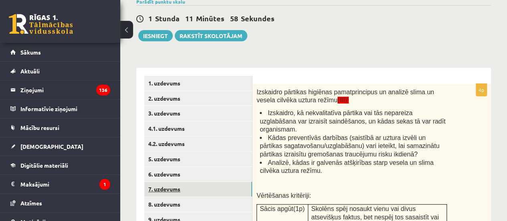
scroll to position [68, 0]
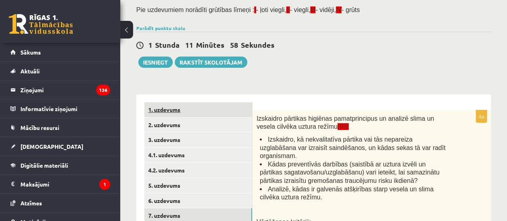
click at [182, 112] on link "1. uzdevums" at bounding box center [198, 109] width 108 height 15
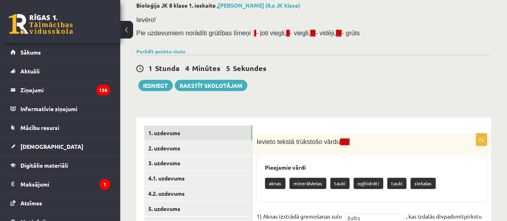
scroll to position [120, 0]
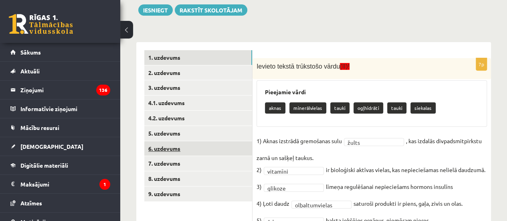
click at [190, 152] on link "6. uzdevums" at bounding box center [198, 148] width 108 height 15
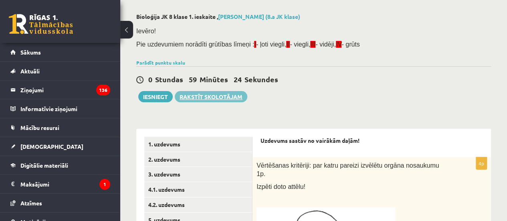
scroll to position [80, 0]
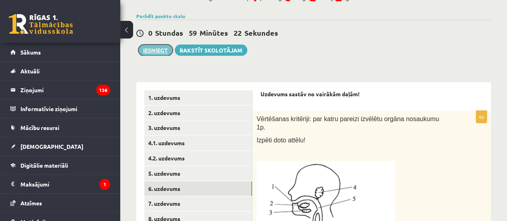
click at [156, 53] on button "Iesniegt" at bounding box center [155, 50] width 34 height 11
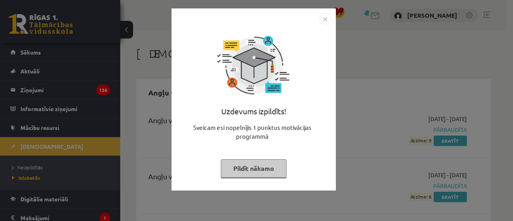
click at [259, 168] on button "Pildīt nākamo" at bounding box center [254, 168] width 66 height 18
